Goal: Information Seeking & Learning: Find specific fact

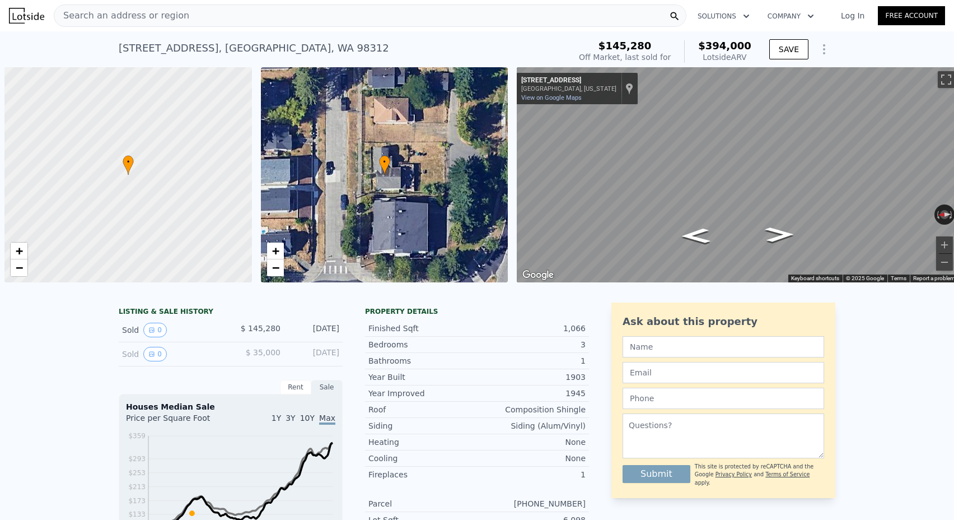
scroll to position [-1, 0]
click at [124, 11] on span "Search an address or region" at bounding box center [121, 15] width 135 height 13
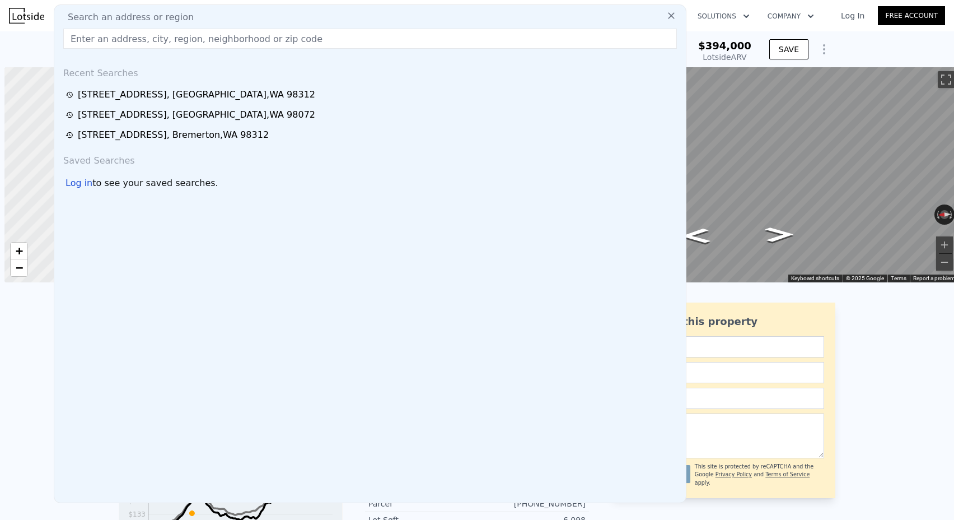
scroll to position [0, 0]
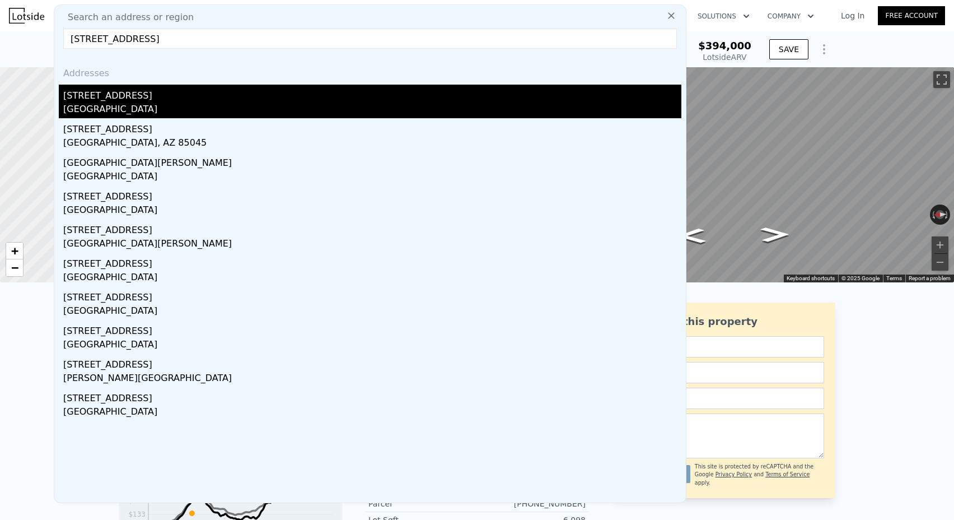
type input "[STREET_ADDRESS]"
click at [183, 98] on div "[STREET_ADDRESS]" at bounding box center [372, 94] width 618 height 18
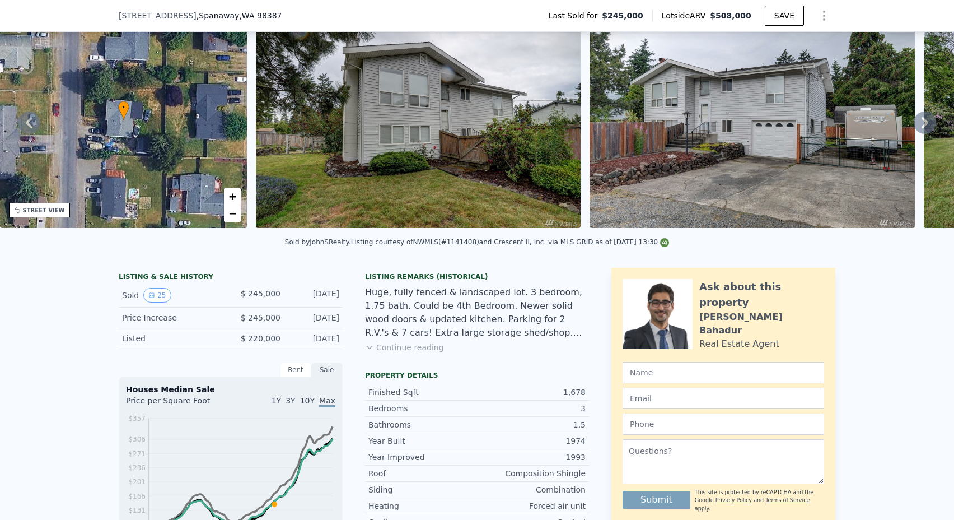
scroll to position [367, 0]
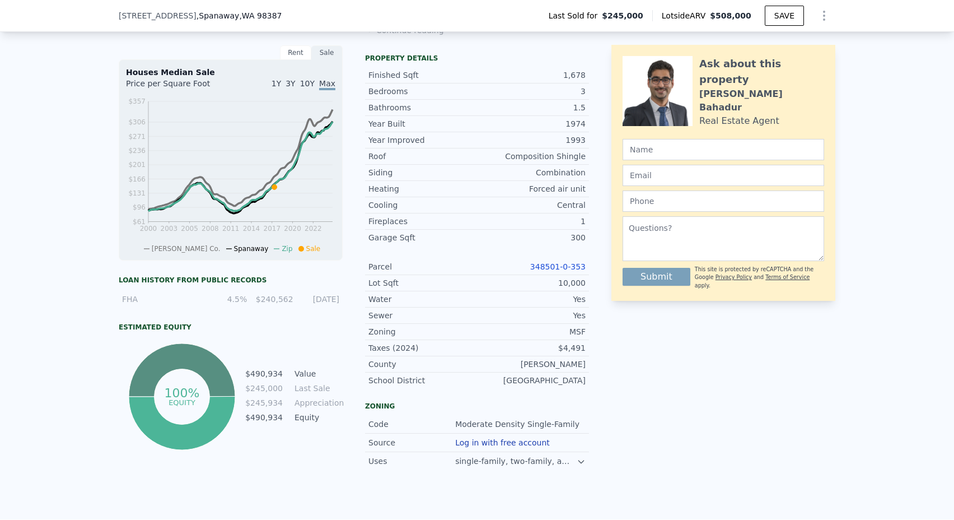
click at [538, 262] on link "348501-0-353" at bounding box center [557, 266] width 55 height 9
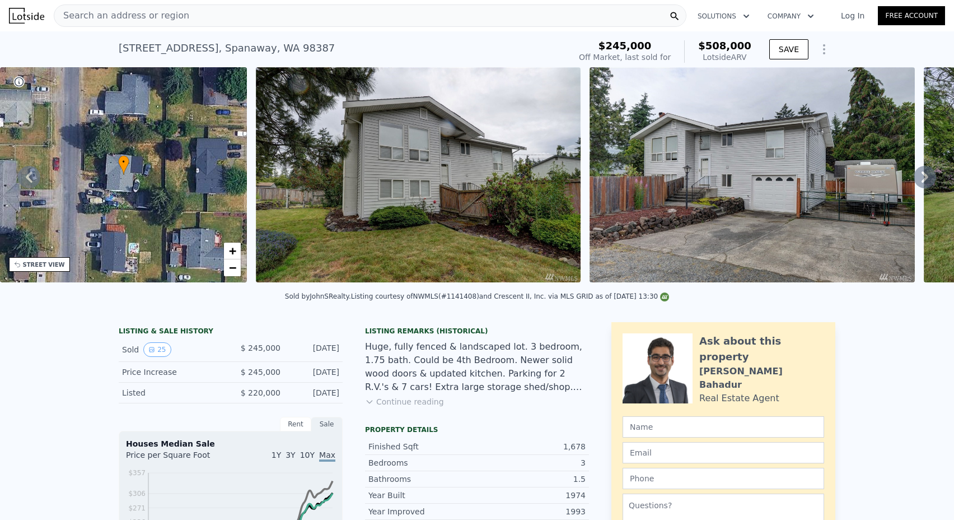
scroll to position [0, 0]
click at [216, 21] on div "Search an address or region" at bounding box center [370, 15] width 633 height 22
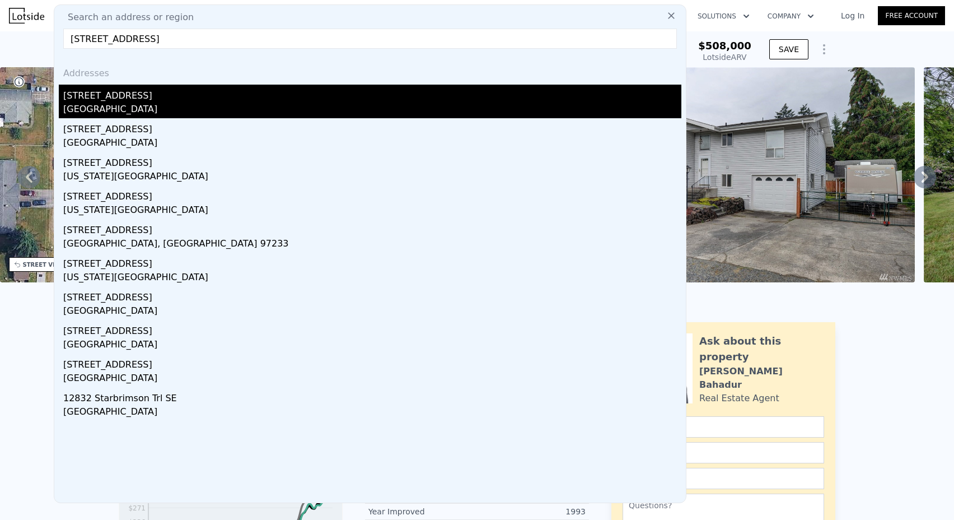
type input "[STREET_ADDRESS]"
click at [189, 103] on div "[GEOGRAPHIC_DATA]" at bounding box center [372, 111] width 618 height 16
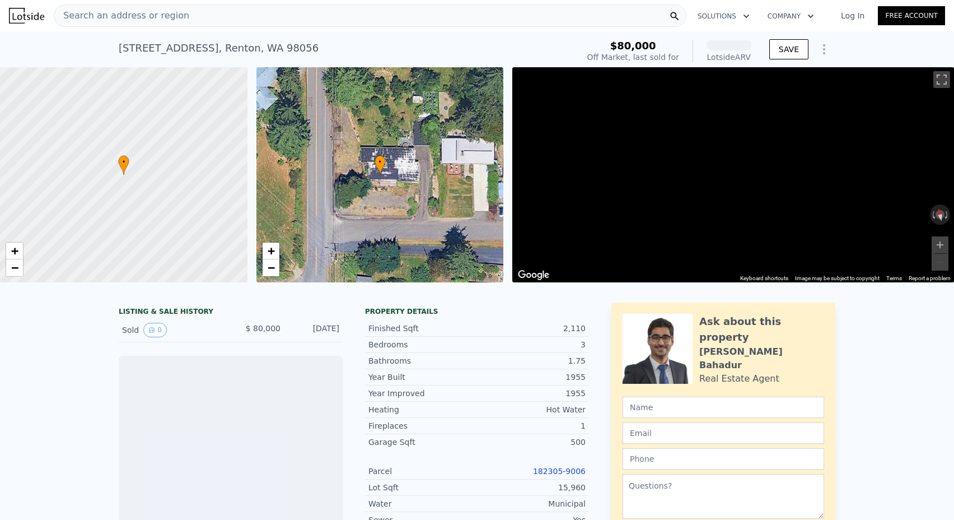
scroll to position [0, 4]
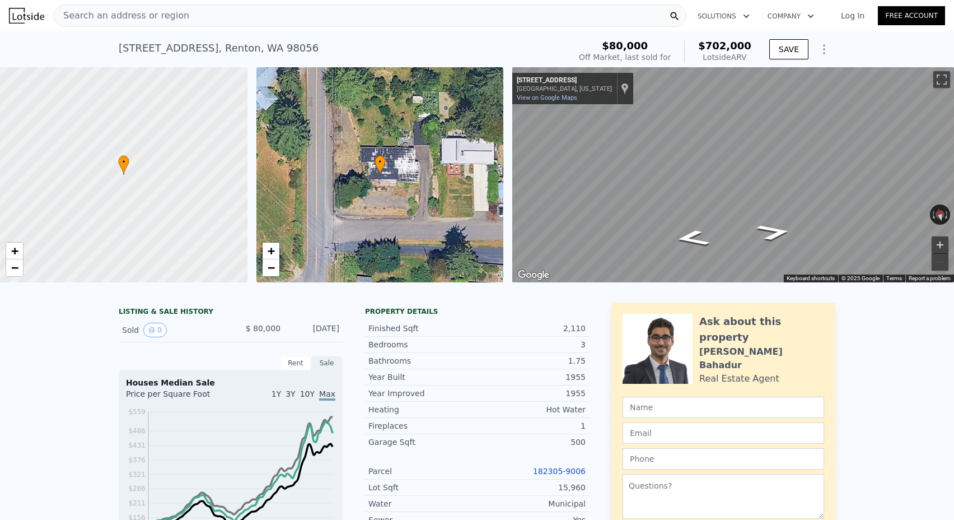
click at [942, 242] on button "Zoom in" at bounding box center [940, 244] width 17 height 17
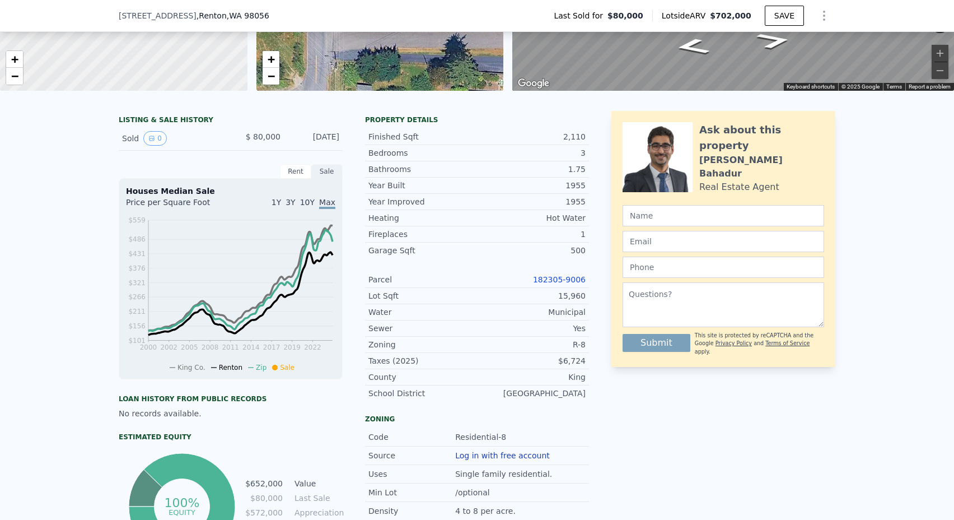
scroll to position [188, 0]
click at [554, 278] on link "182305-9006" at bounding box center [559, 279] width 53 height 9
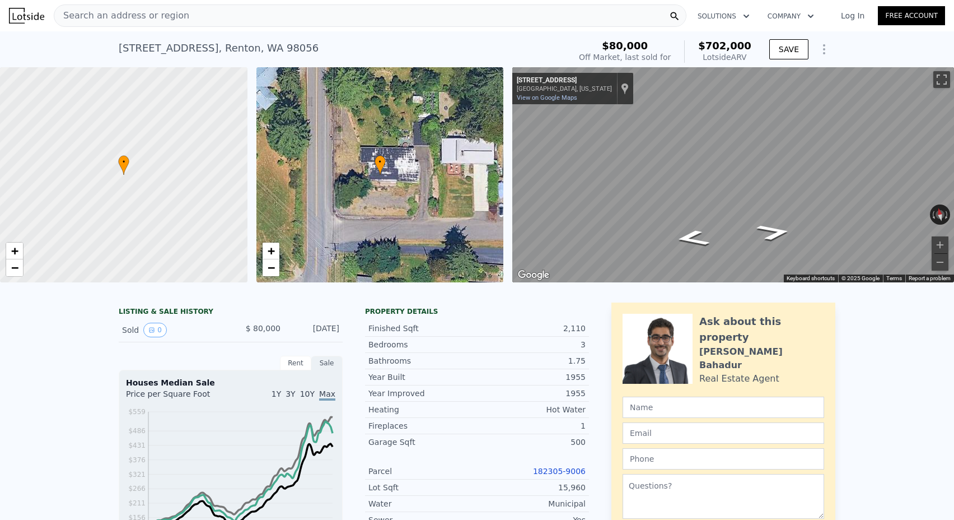
scroll to position [0, 0]
drag, startPoint x: 296, startPoint y: 52, endPoint x: 85, endPoint y: 52, distance: 211.7
click at [85, 52] on div "[STREET_ADDRESS] Sold [DATE] for $80k (~ARV $702k ) $80,000 Off Market, last so…" at bounding box center [477, 49] width 954 height 36
copy div "[STREET_ADDRESS] Sold [DATE] for $80k (~ARV $702k )"
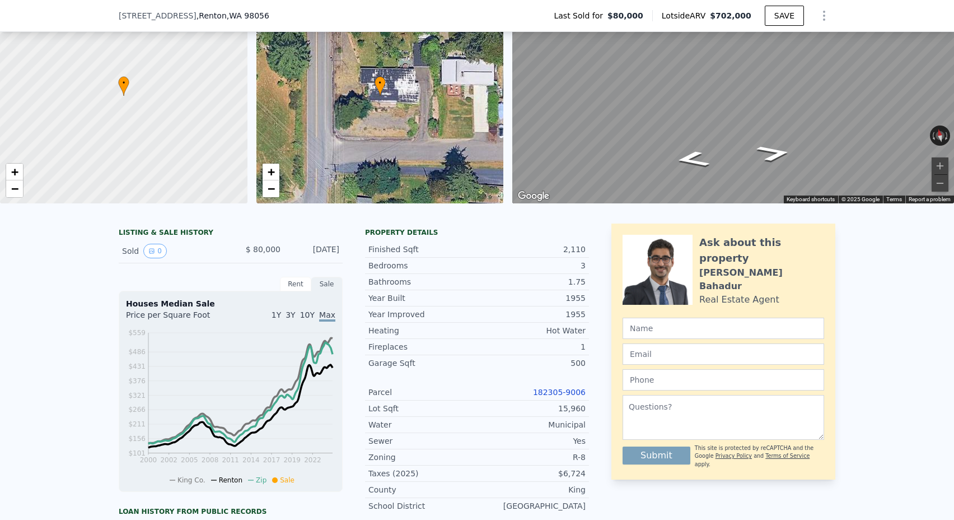
scroll to position [75, 0]
drag, startPoint x: 527, startPoint y: 390, endPoint x: 588, endPoint y: 393, distance: 61.7
click at [588, 393] on div "Parcel 182305-9006" at bounding box center [477, 392] width 224 height 16
copy link "182305-9006"
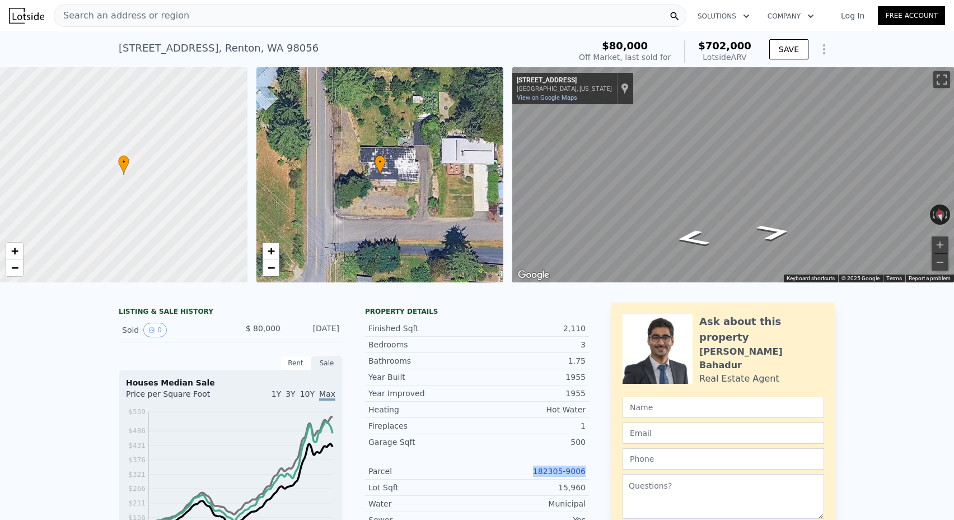
scroll to position [0, 0]
click at [179, 14] on div "Search an address or region" at bounding box center [370, 15] width 633 height 22
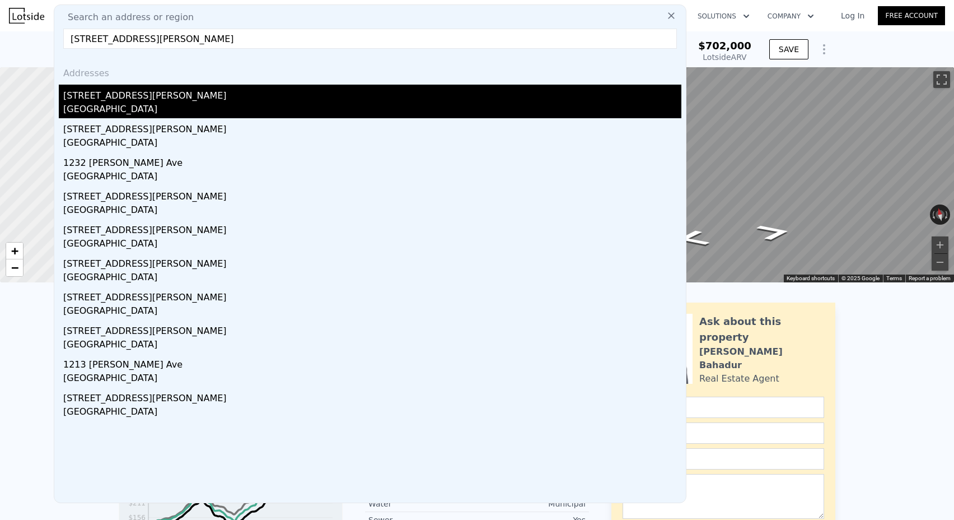
type input "[STREET_ADDRESS][PERSON_NAME]"
click at [156, 95] on div "[STREET_ADDRESS][PERSON_NAME]" at bounding box center [372, 94] width 618 height 18
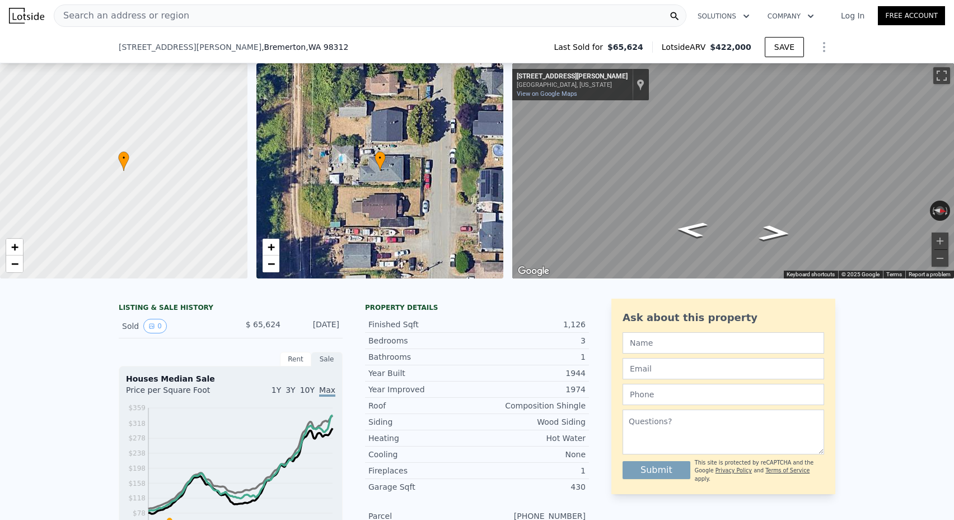
scroll to position [99, 0]
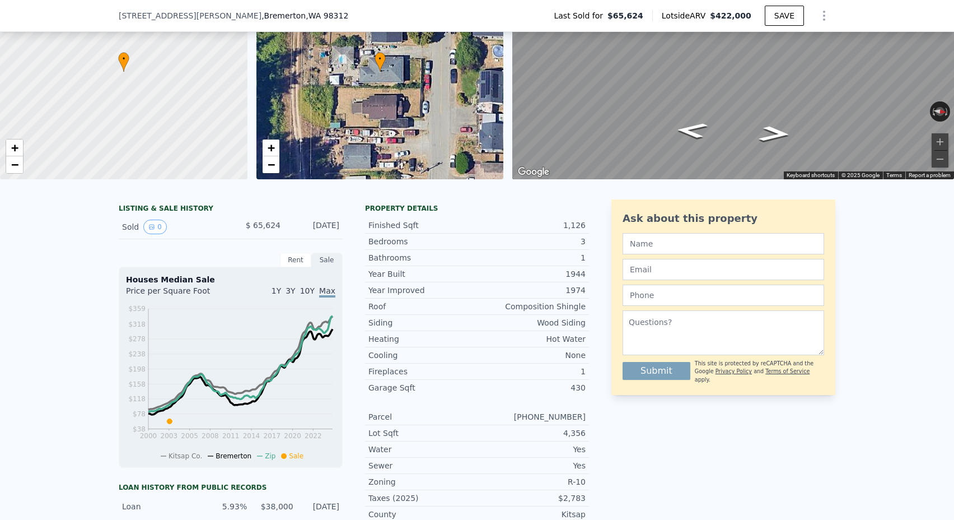
drag, startPoint x: 505, startPoint y: 417, endPoint x: 586, endPoint y: 417, distance: 81.2
click at [586, 417] on div "Parcel [PHONE_NUMBER]" at bounding box center [477, 417] width 224 height 16
copy div "[PHONE_NUMBER]"
